Goal: Task Accomplishment & Management: Use online tool/utility

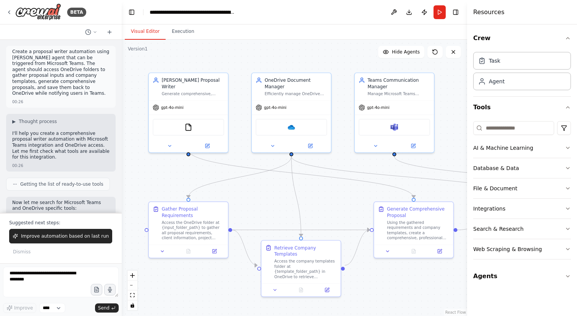
scroll to position [1160, 0]
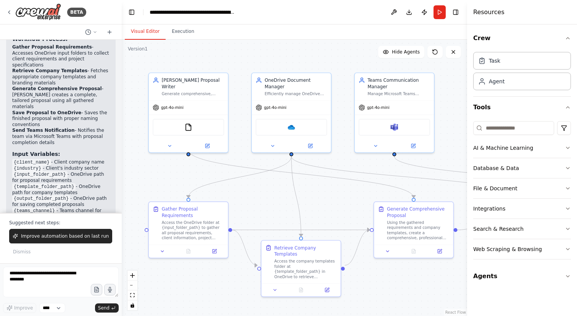
click at [181, 34] on button "Execution" at bounding box center [183, 32] width 35 height 16
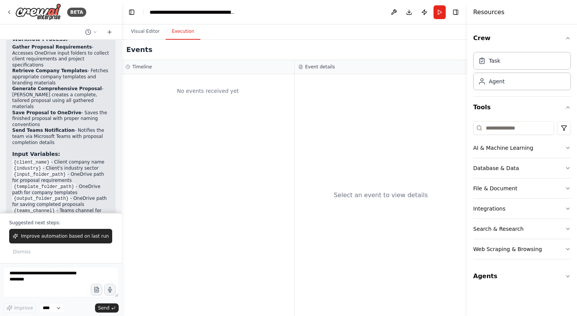
click at [207, 93] on div "No events received yet" at bounding box center [208, 91] width 165 height 26
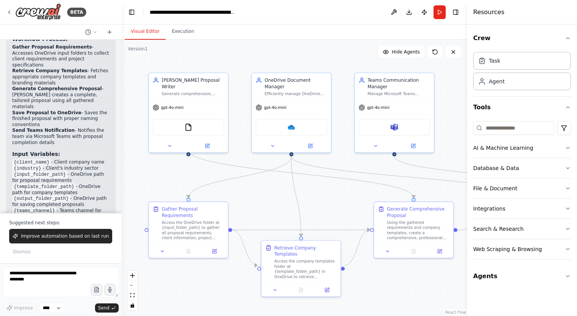
click at [154, 31] on button "Visual Editor" at bounding box center [145, 32] width 41 height 16
click at [184, 89] on div "[PERSON_NAME] Proposal Writer Generate comprehensive, professional proposals by…" at bounding box center [188, 85] width 79 height 27
click at [187, 32] on button "Execution" at bounding box center [183, 32] width 35 height 16
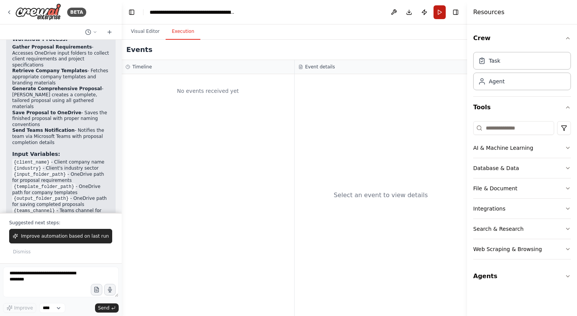
click at [442, 10] on button "Run" at bounding box center [440, 12] width 12 height 14
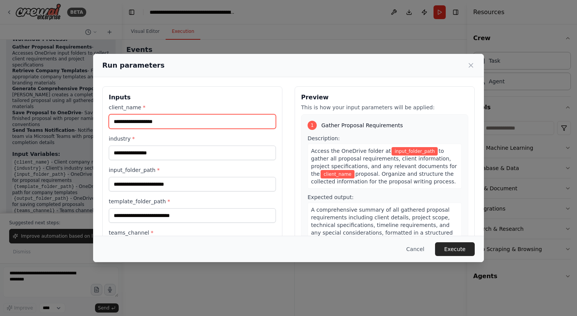
click at [239, 123] on input "client_name *" at bounding box center [192, 121] width 167 height 15
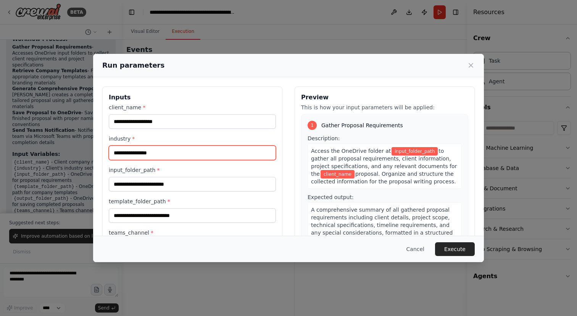
click at [235, 154] on input "industry *" at bounding box center [192, 153] width 167 height 15
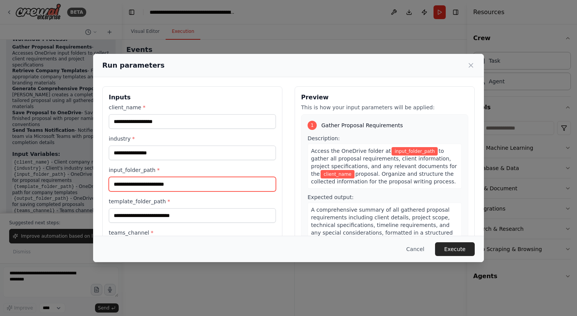
click at [231, 182] on input "input_folder_path *" at bounding box center [192, 184] width 167 height 15
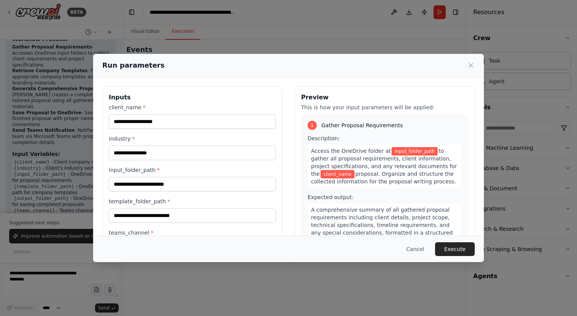
click at [227, 206] on div "template_folder_path *" at bounding box center [192, 209] width 167 height 25
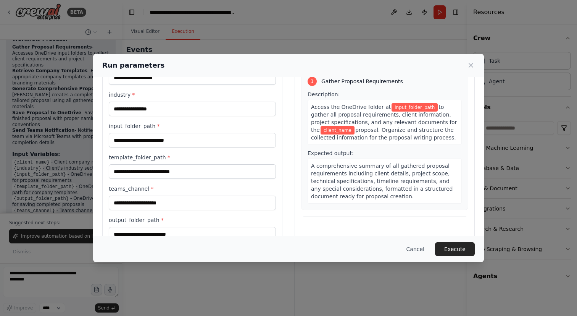
scroll to position [70, 0]
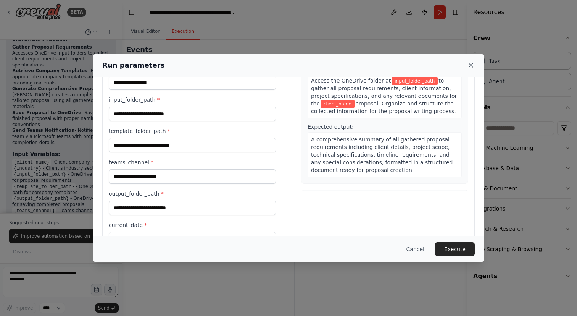
click at [471, 63] on icon at bounding box center [471, 65] width 8 height 8
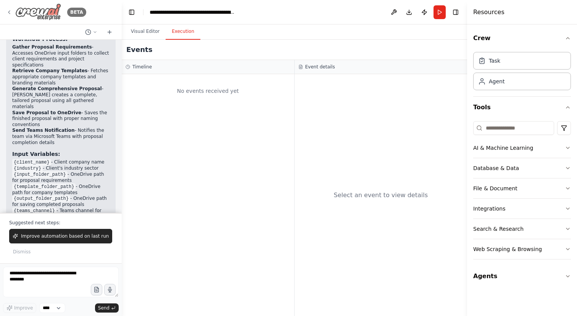
click at [13, 12] on div "BETA" at bounding box center [46, 11] width 80 height 17
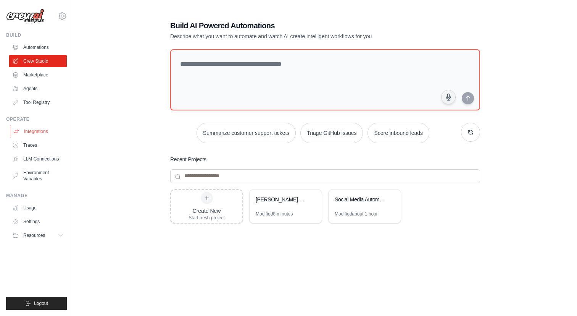
click at [38, 131] on link "Integrations" at bounding box center [39, 131] width 58 height 12
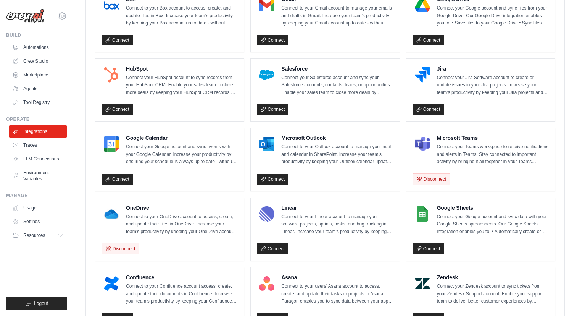
scroll to position [256, 0]
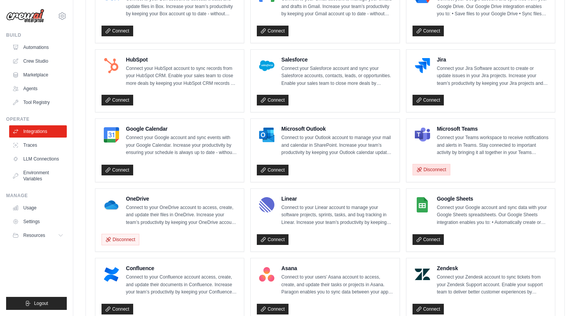
click at [441, 167] on button "Disconnect" at bounding box center [432, 169] width 38 height 11
click at [132, 236] on button "Disconnect" at bounding box center [121, 238] width 38 height 11
